Goal: Information Seeking & Learning: Learn about a topic

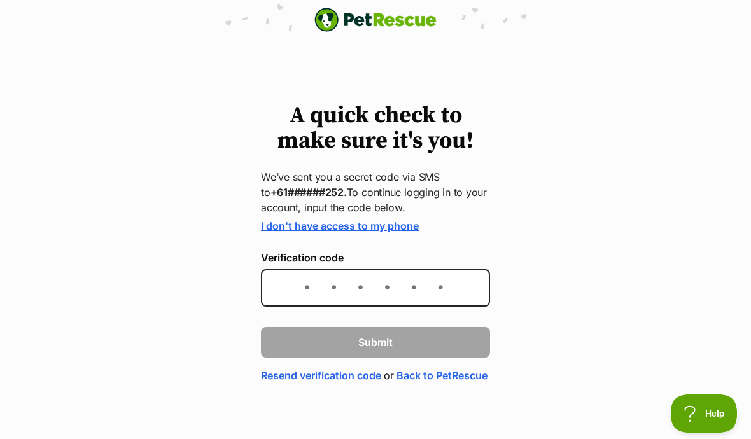
click at [296, 283] on input "Verification code" at bounding box center [375, 288] width 229 height 38
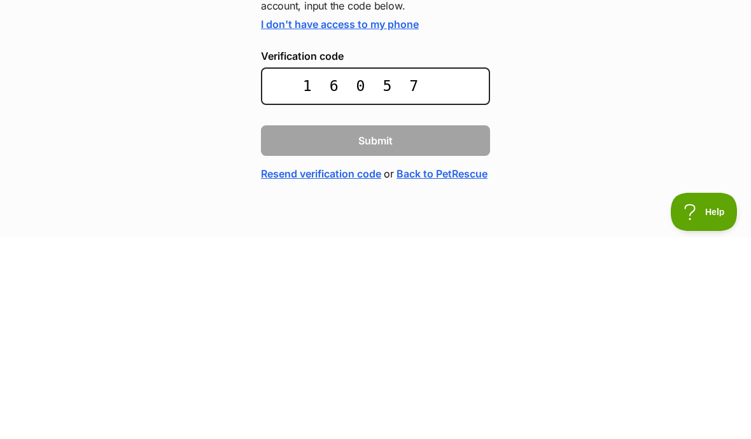
type input "160571"
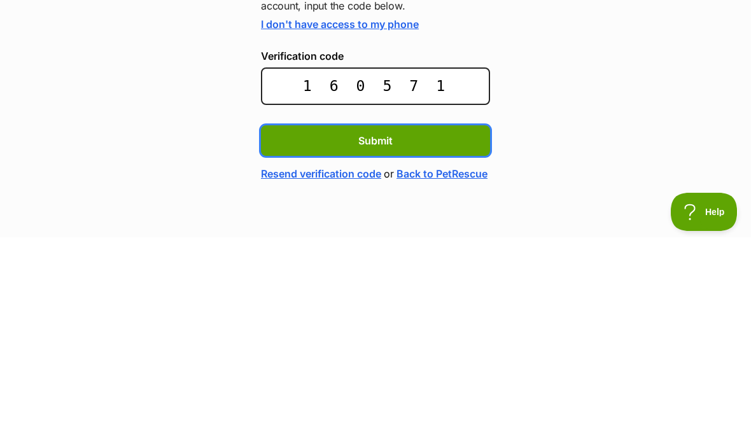
scroll to position [27, 0]
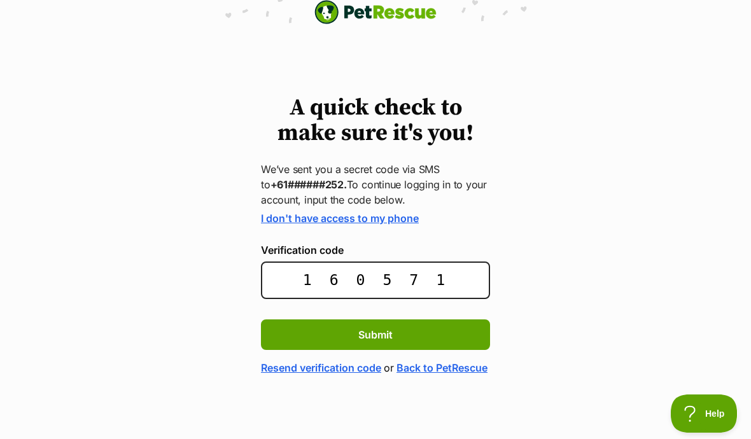
click at [358, 327] on span "Submit" at bounding box center [375, 334] width 34 height 15
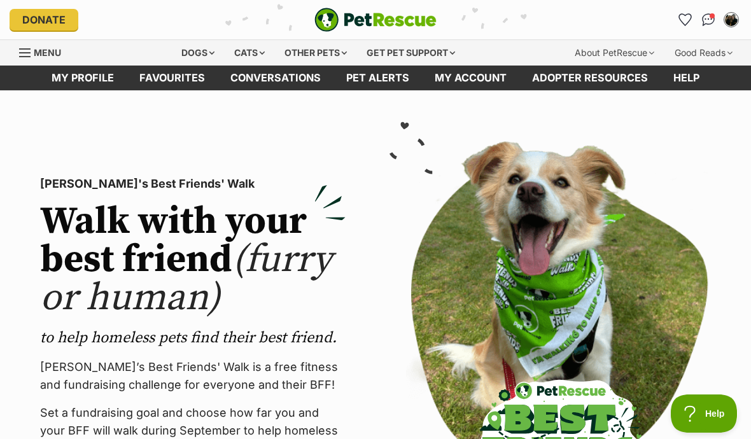
click at [174, 76] on link "Favourites" at bounding box center [172, 78] width 91 height 25
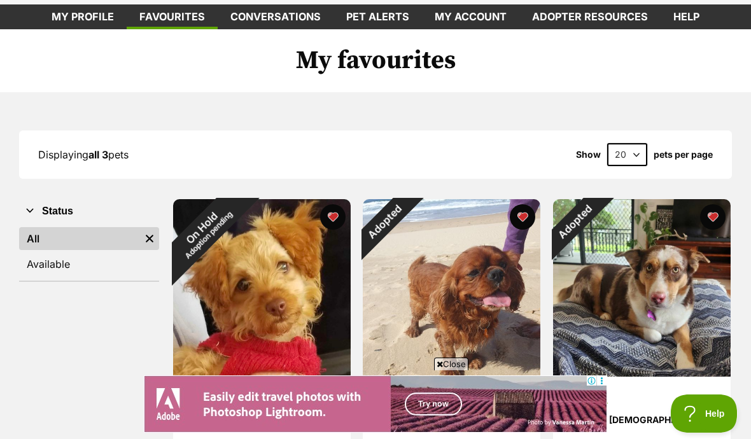
click at [237, 214] on div "On Hold Adoption pending" at bounding box center [205, 231] width 64 height 64
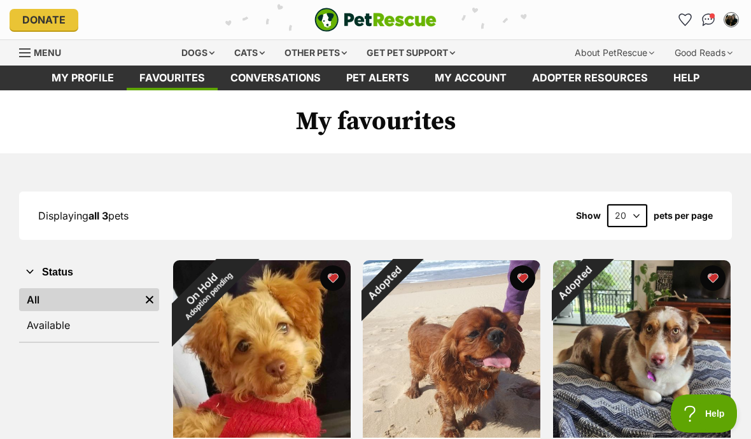
click at [38, 326] on link "Available" at bounding box center [89, 325] width 140 height 23
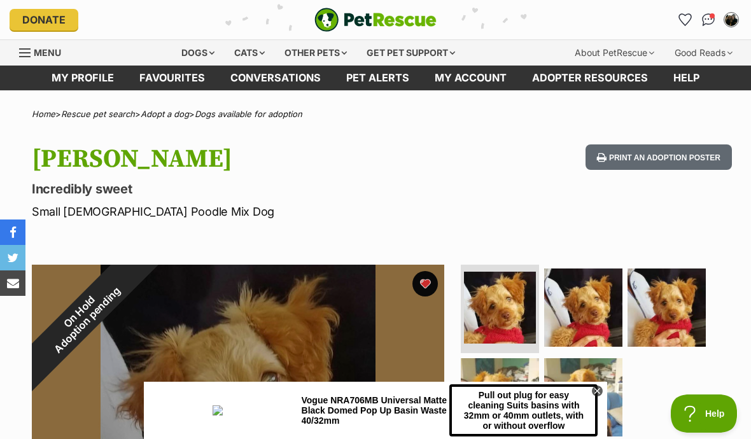
click at [135, 286] on div "On Hold Adoption pending" at bounding box center [83, 316] width 103 height 103
click at [135, 281] on div "On Hold Adoption pending" at bounding box center [83, 316] width 103 height 103
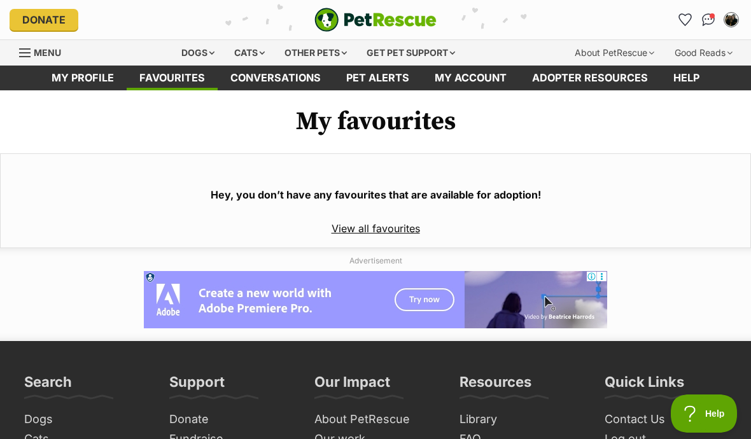
click at [189, 51] on div "Dogs" at bounding box center [197, 52] width 51 height 25
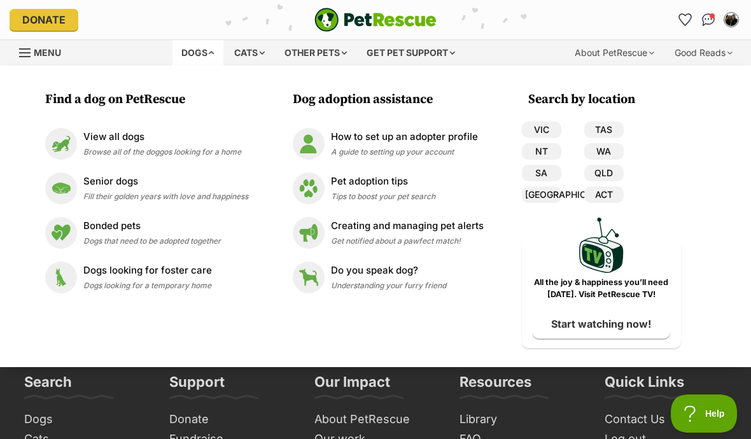
click at [52, 135] on img at bounding box center [61, 144] width 32 height 32
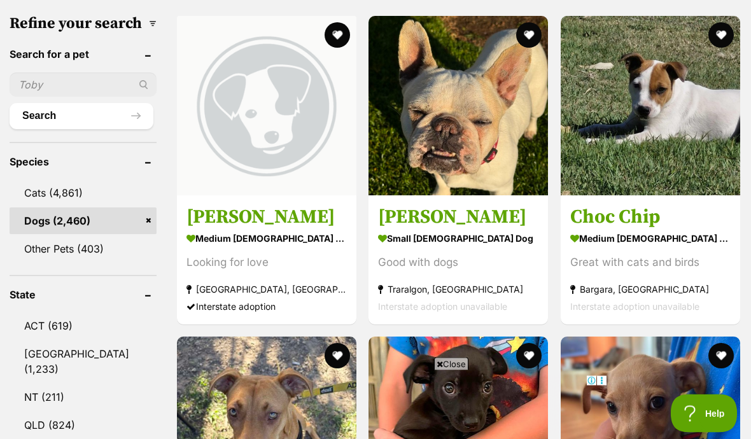
scroll to position [430, 0]
click at [45, 73] on input "text" at bounding box center [83, 85] width 147 height 24
type input "Tinsel"
click at [64, 103] on button "Search" at bounding box center [82, 115] width 144 height 25
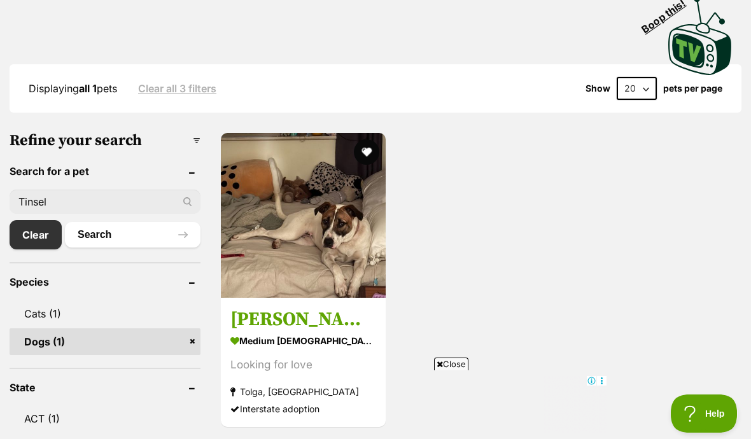
click at [287, 212] on img at bounding box center [303, 215] width 165 height 165
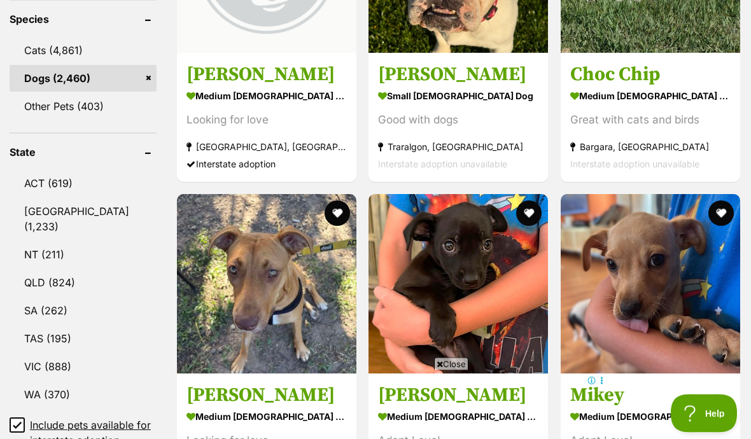
scroll to position [573, 0]
click at [34, 198] on link "NSW (1,233)" at bounding box center [83, 219] width 147 height 42
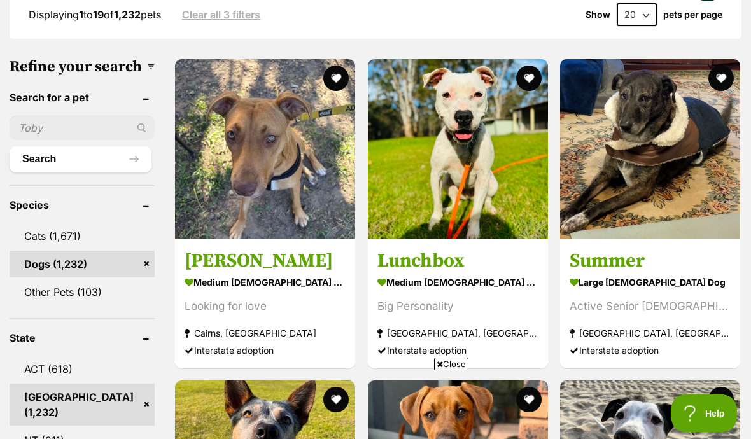
scroll to position [387, 0]
click at [415, 151] on img at bounding box center [458, 149] width 180 height 180
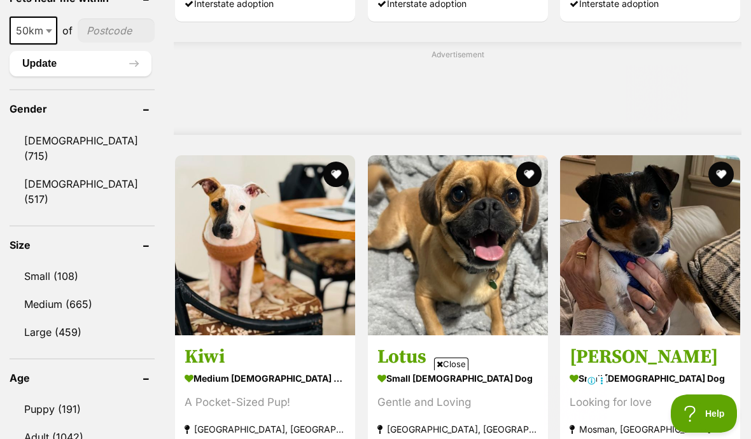
scroll to position [0, 0]
click at [43, 263] on link "Small (108)" at bounding box center [82, 276] width 145 height 27
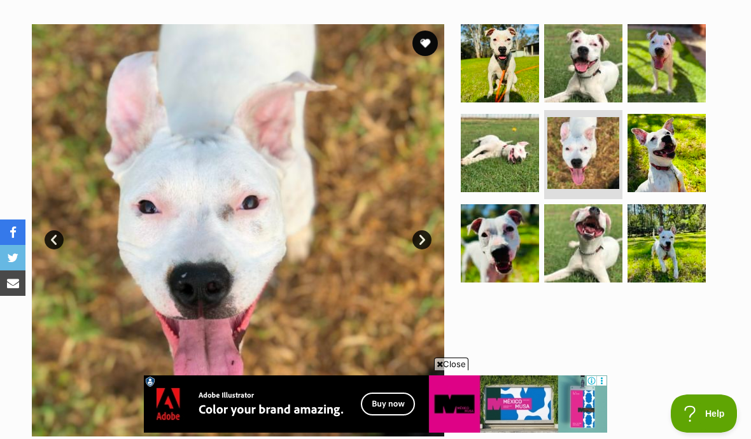
click at [52, 240] on link "Prev" at bounding box center [54, 239] width 19 height 19
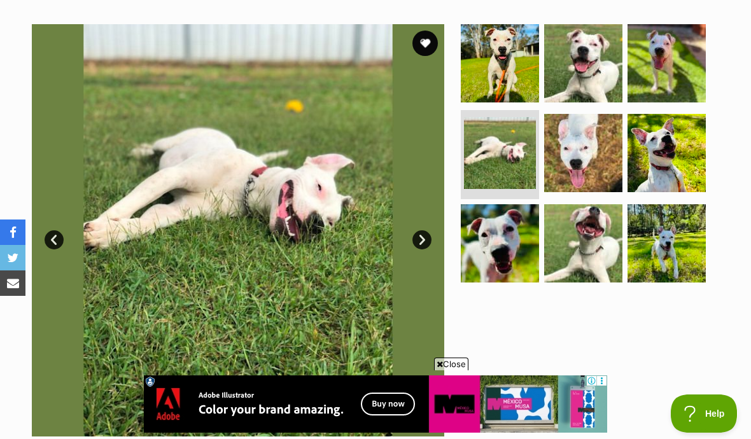
click at [62, 232] on link "Prev" at bounding box center [54, 239] width 19 height 19
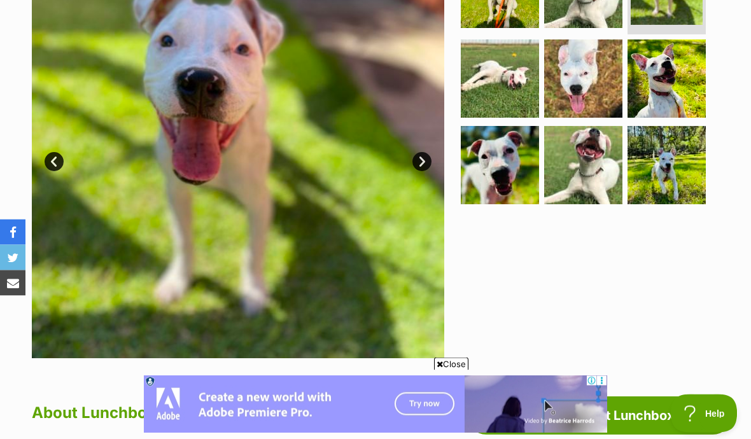
scroll to position [314, 0]
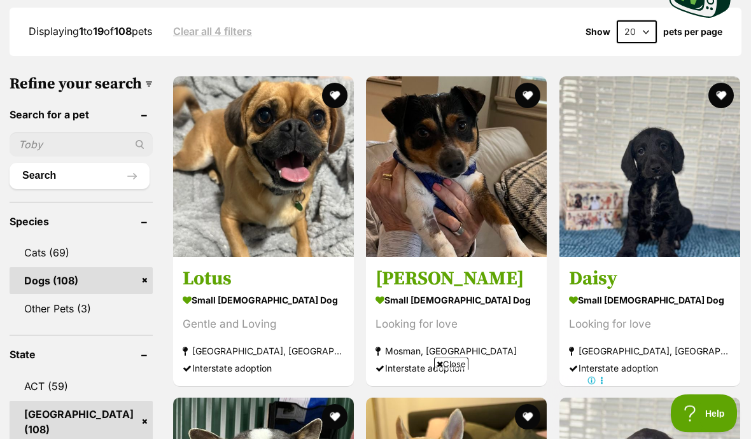
scroll to position [379, 0]
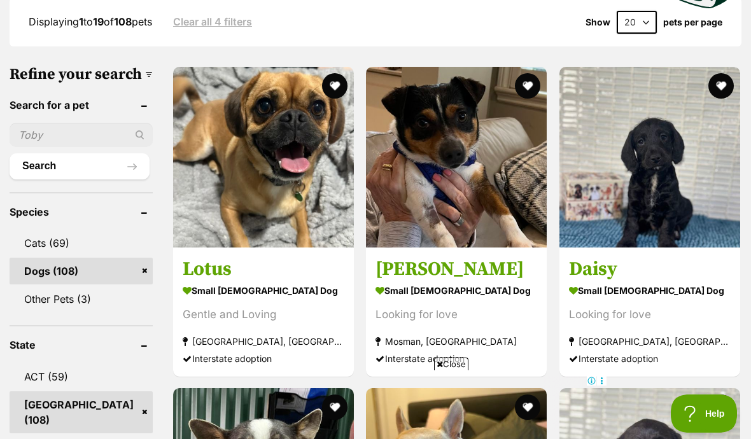
click at [625, 186] on img at bounding box center [649, 157] width 181 height 181
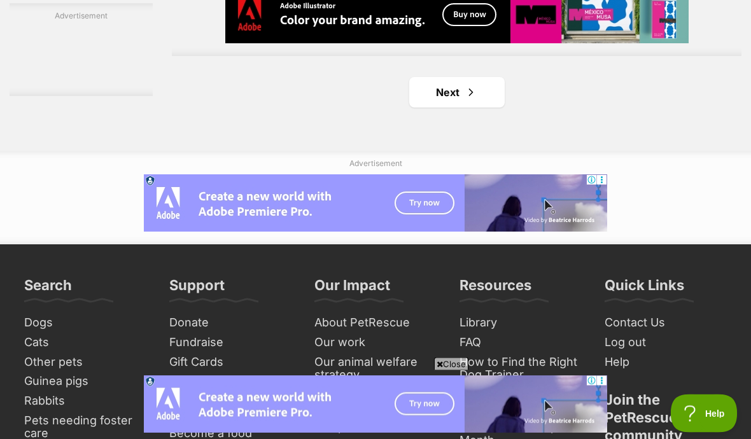
scroll to position [2983, 0]
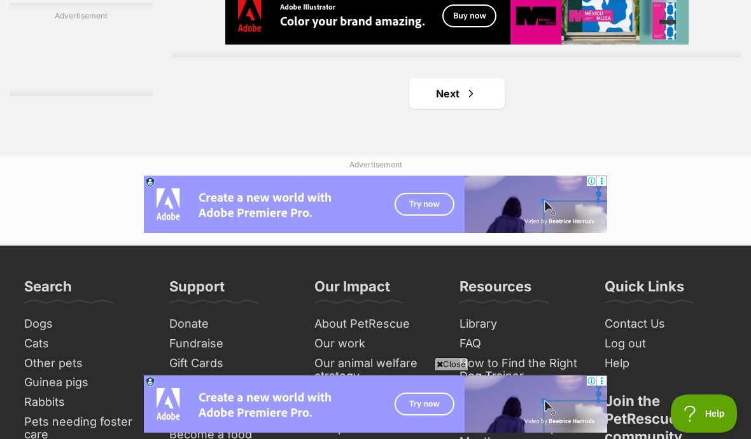
click at [411, 109] on link "Next" at bounding box center [456, 93] width 95 height 31
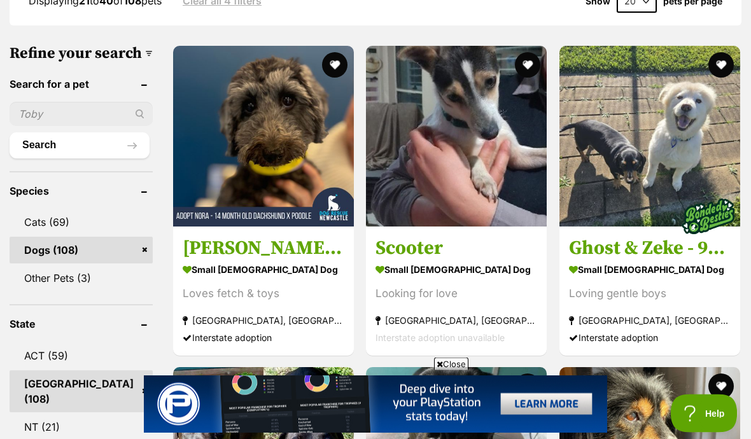
scroll to position [400, 0]
click at [222, 163] on img at bounding box center [263, 136] width 181 height 181
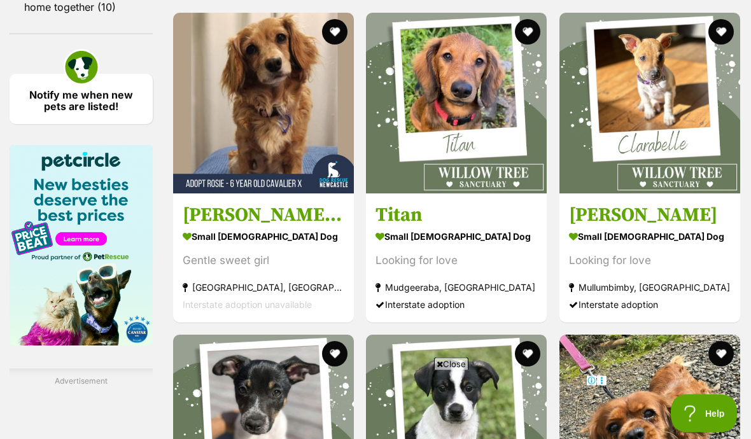
scroll to position [1960, 0]
click at [222, 172] on img at bounding box center [263, 103] width 181 height 181
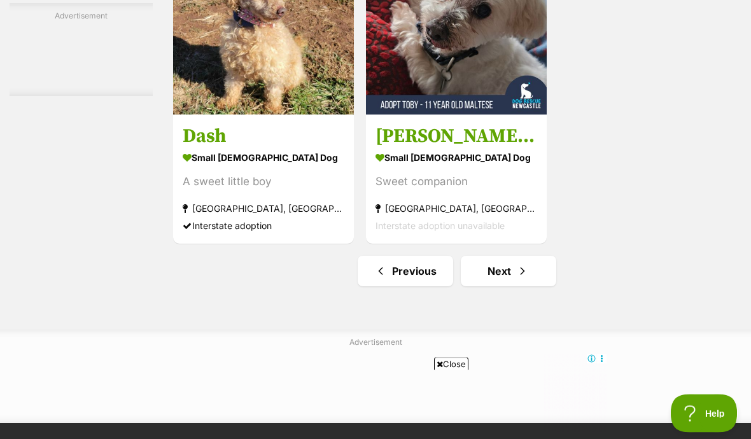
scroll to position [2810, 0]
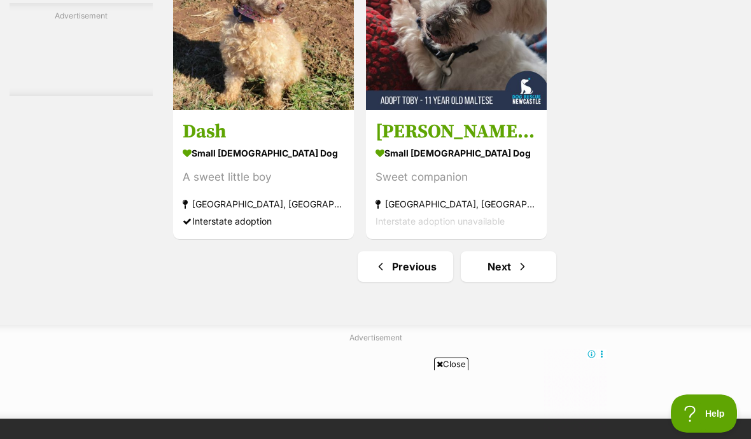
click at [474, 282] on link "Next" at bounding box center [508, 266] width 95 height 31
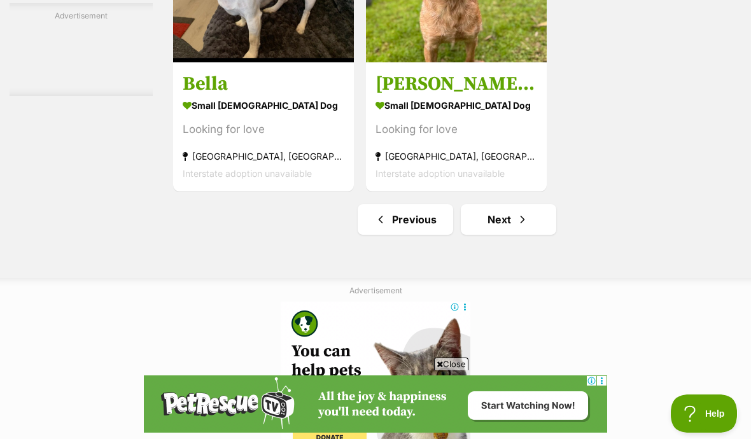
scroll to position [2977, 0]
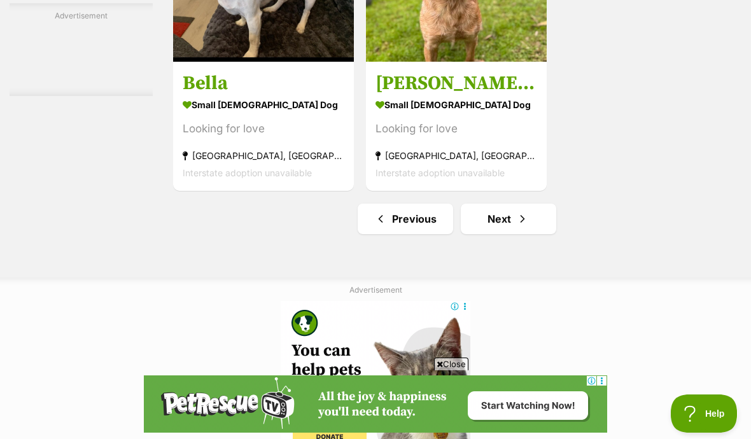
click at [477, 234] on link "Next" at bounding box center [508, 219] width 95 height 31
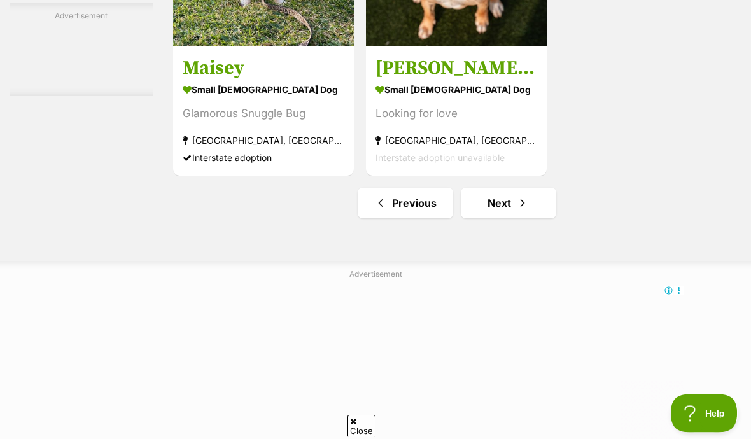
scroll to position [2874, 0]
click at [491, 218] on link "Next" at bounding box center [508, 203] width 95 height 31
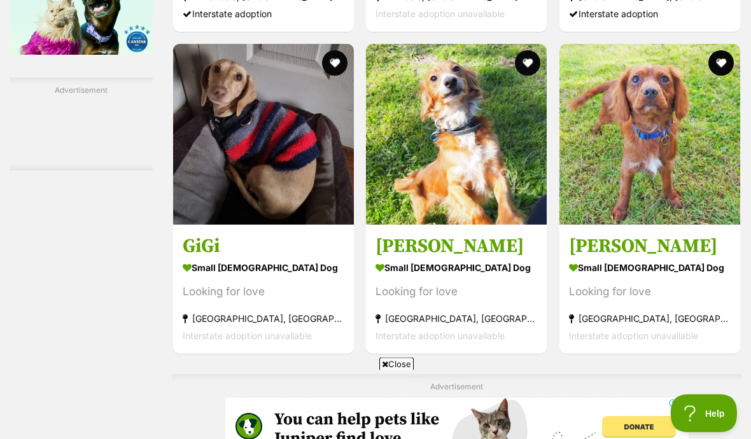
scroll to position [2251, 0]
click at [623, 203] on img at bounding box center [649, 134] width 181 height 181
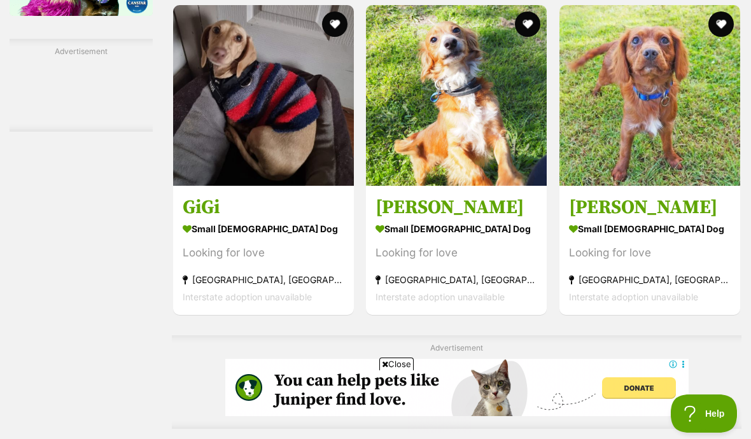
scroll to position [2289, 0]
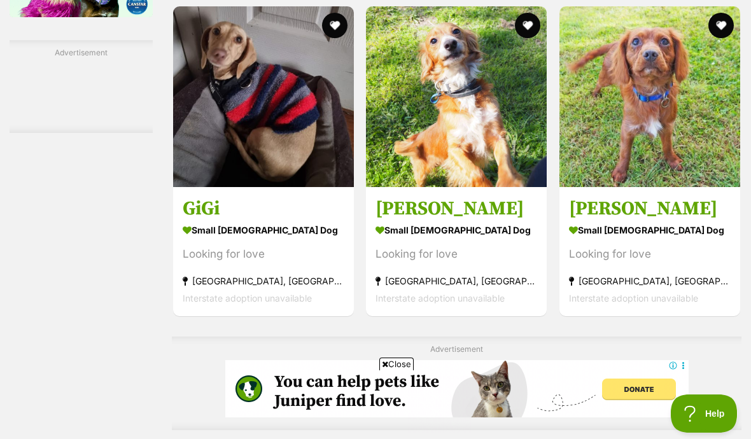
click at [414, 186] on img at bounding box center [456, 96] width 181 height 181
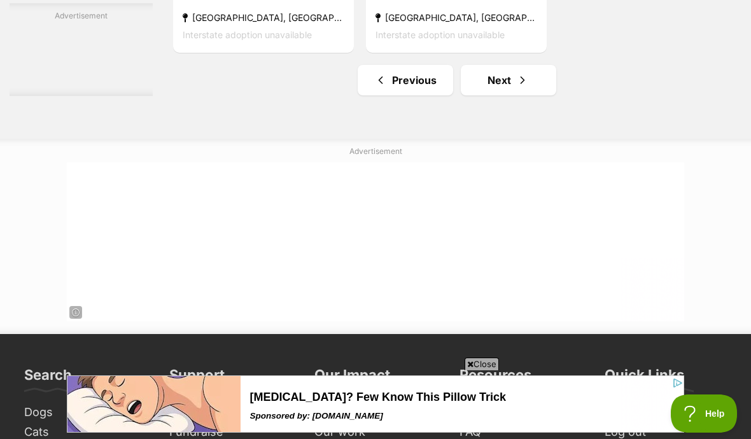
scroll to position [2984, 0]
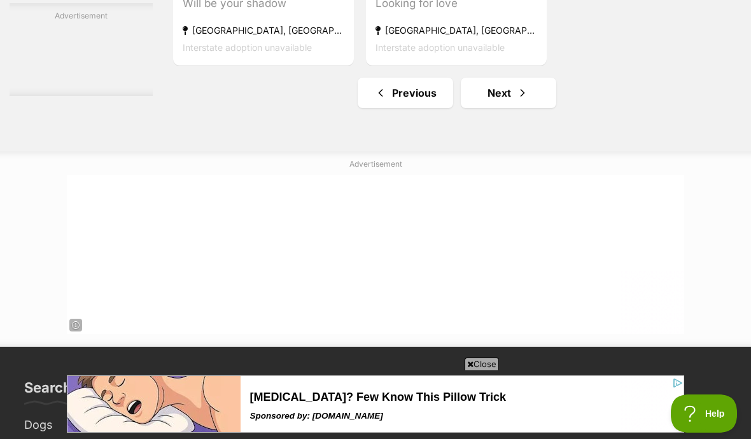
click at [486, 108] on link "Next" at bounding box center [508, 93] width 95 height 31
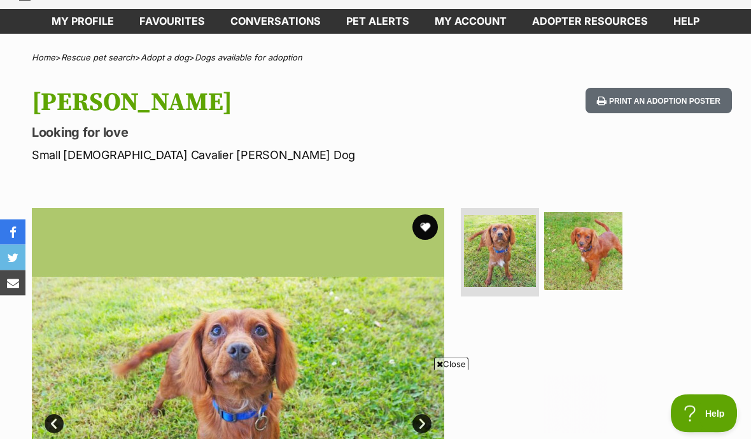
scroll to position [53, 0]
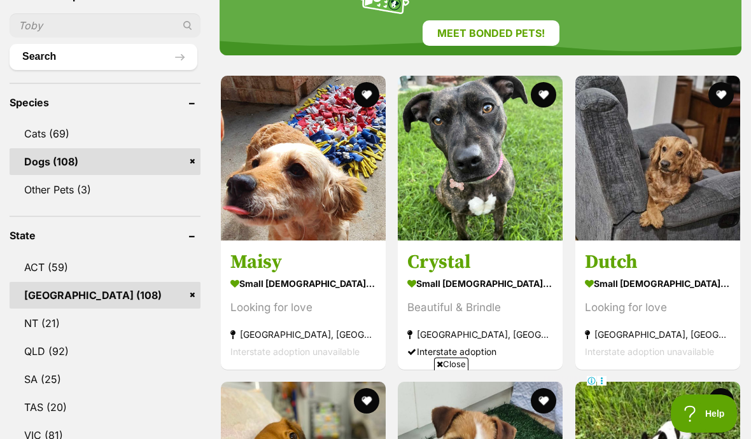
click at [644, 199] on img at bounding box center [657, 158] width 165 height 165
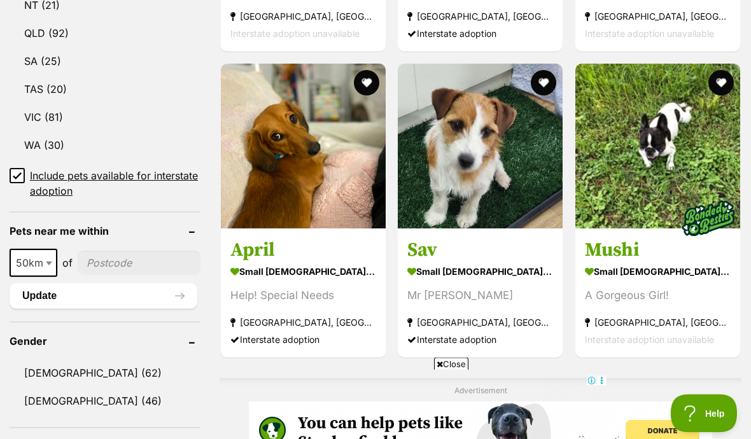
scroll to position [807, 0]
click at [438, 176] on img at bounding box center [480, 146] width 165 height 165
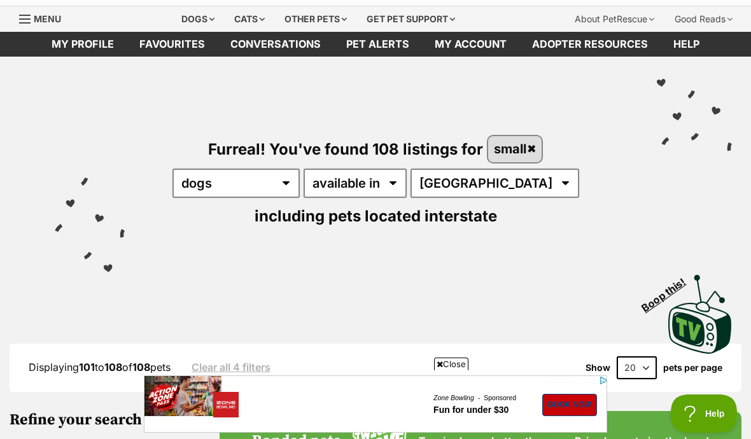
scroll to position [0, 0]
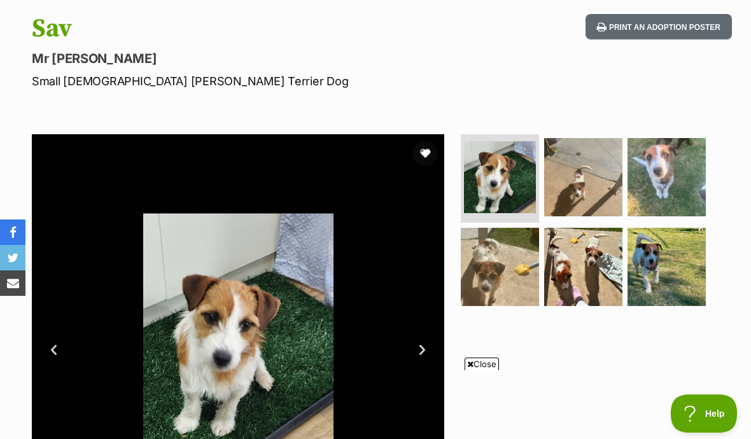
scroll to position [131, 0]
